Goal: Go to known website: Access a specific website the user already knows

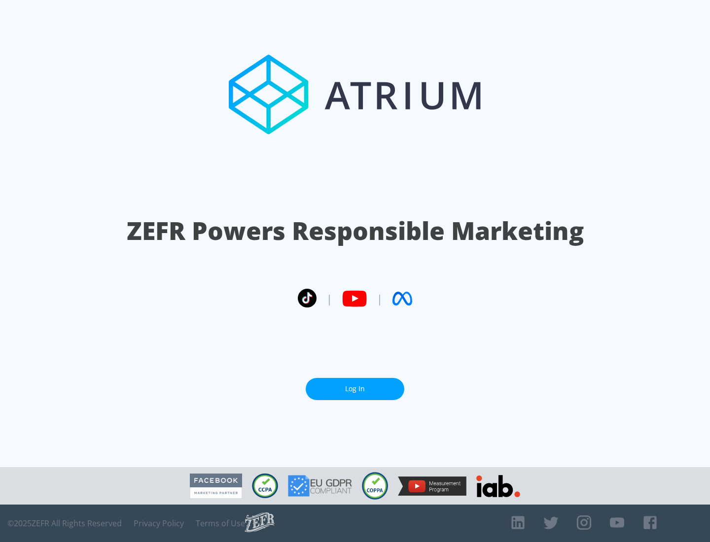
click at [355, 389] on link "Log In" at bounding box center [355, 389] width 99 height 22
